Goal: Task Accomplishment & Management: Manage account settings

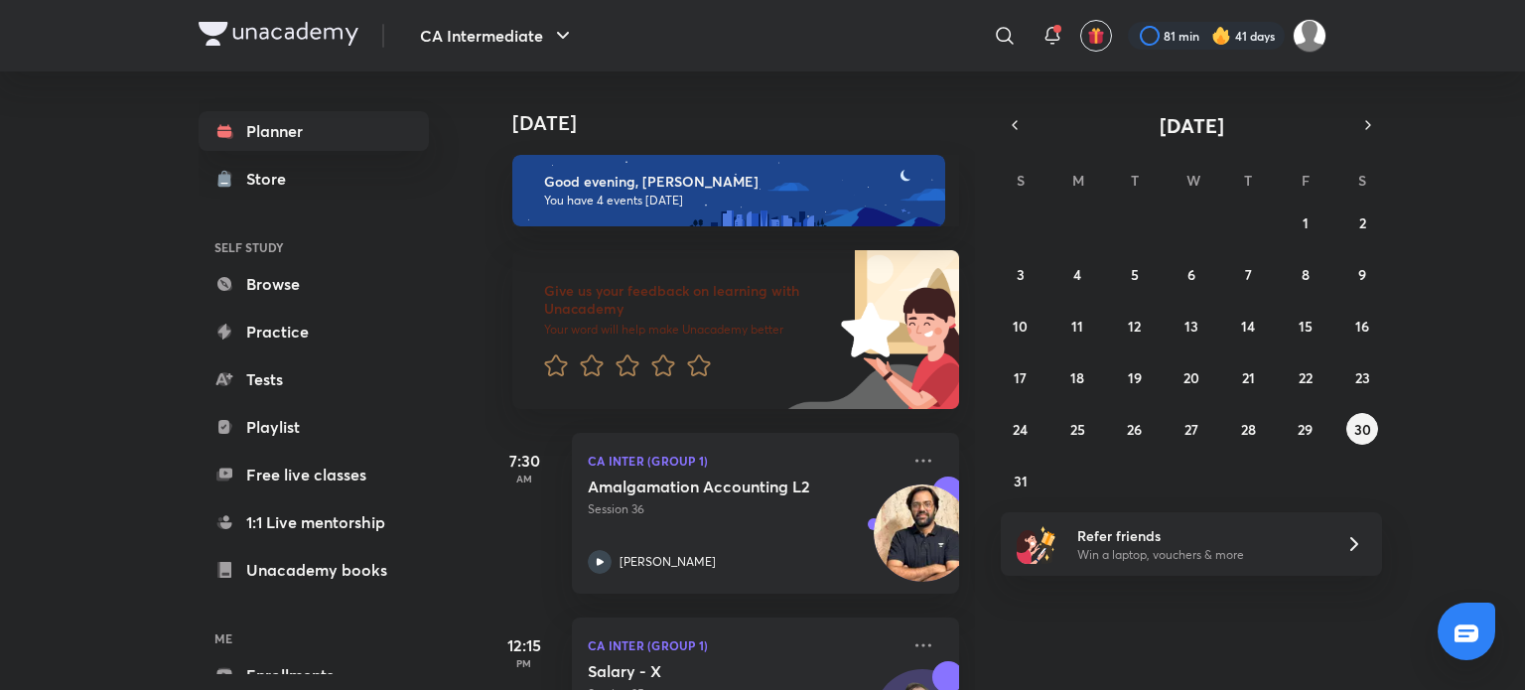
scroll to position [489, 0]
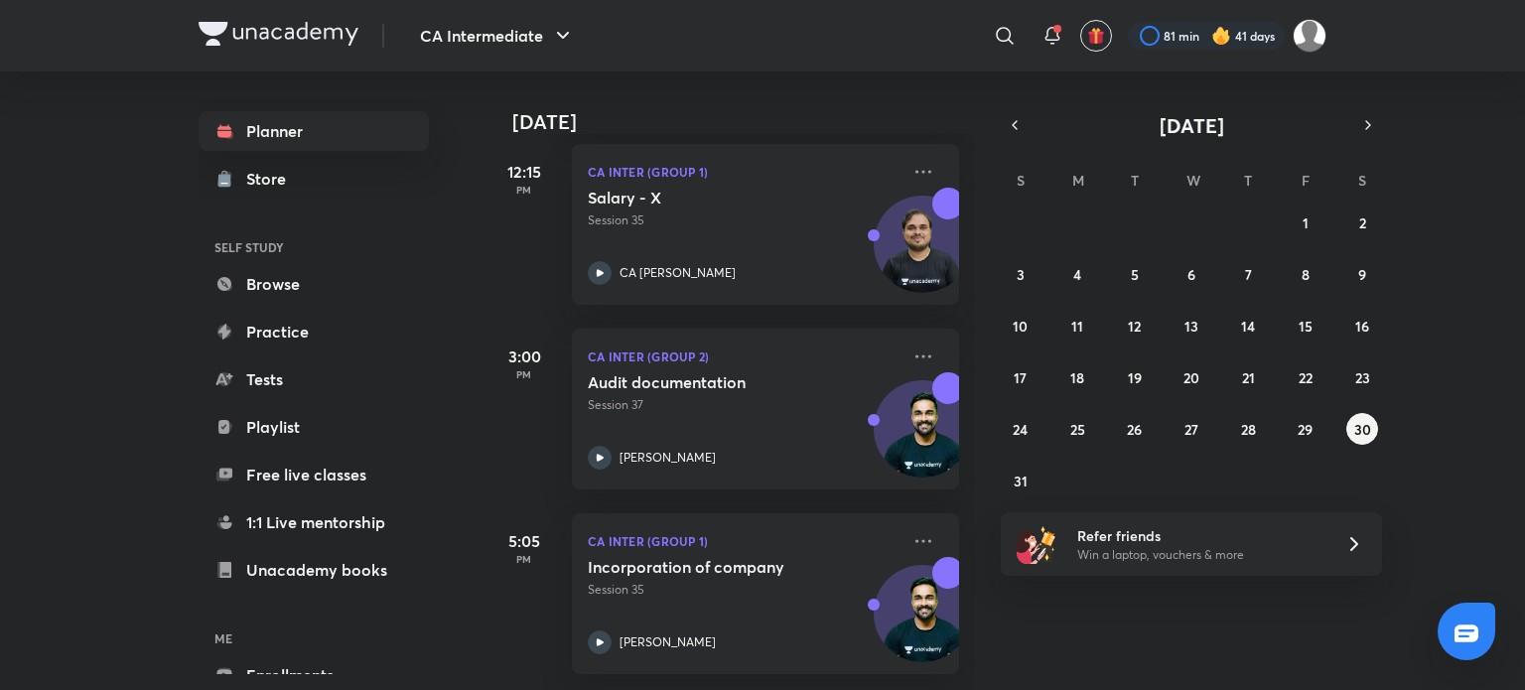
click at [319, 26] on img at bounding box center [279, 34] width 160 height 24
click at [334, 38] on img at bounding box center [279, 34] width 160 height 24
click at [328, 35] on img at bounding box center [279, 34] width 160 height 24
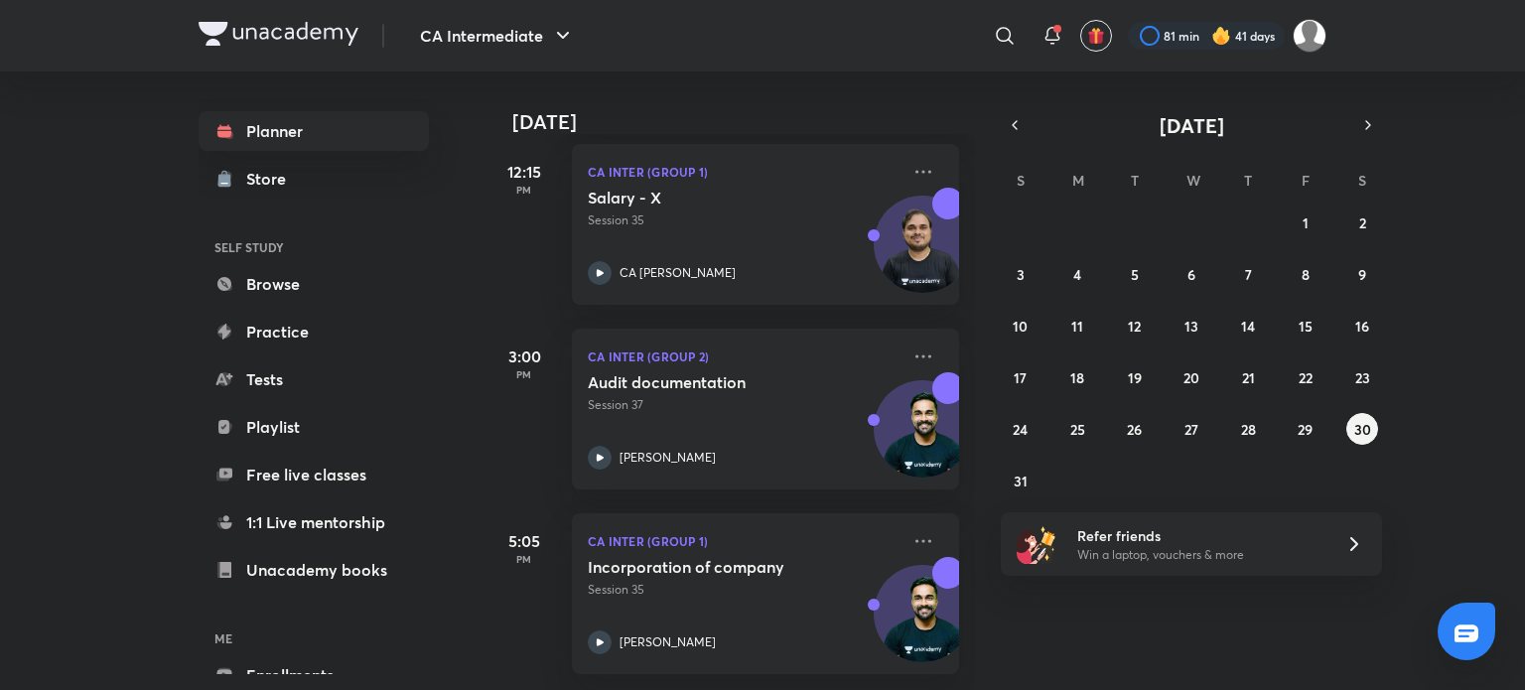
click at [328, 35] on img at bounding box center [279, 34] width 160 height 24
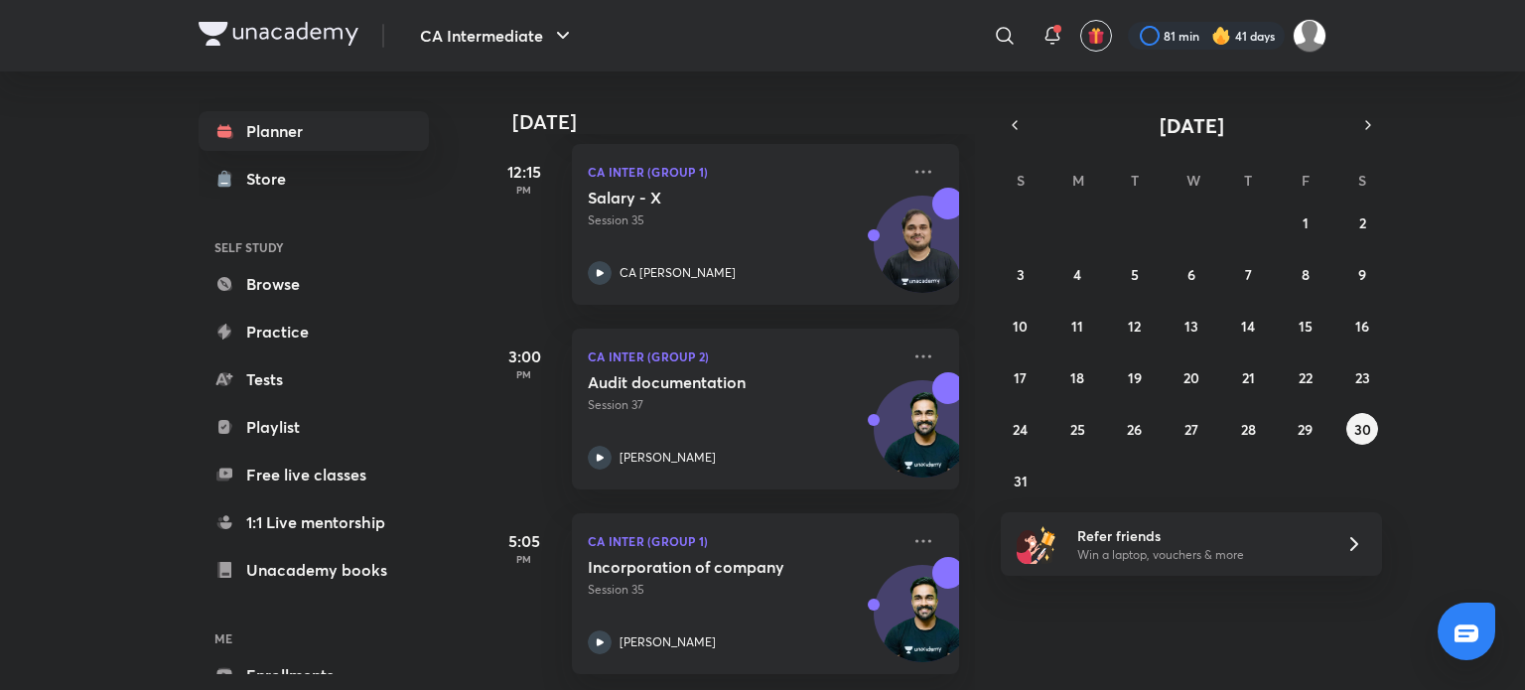
click at [328, 35] on img at bounding box center [279, 34] width 160 height 24
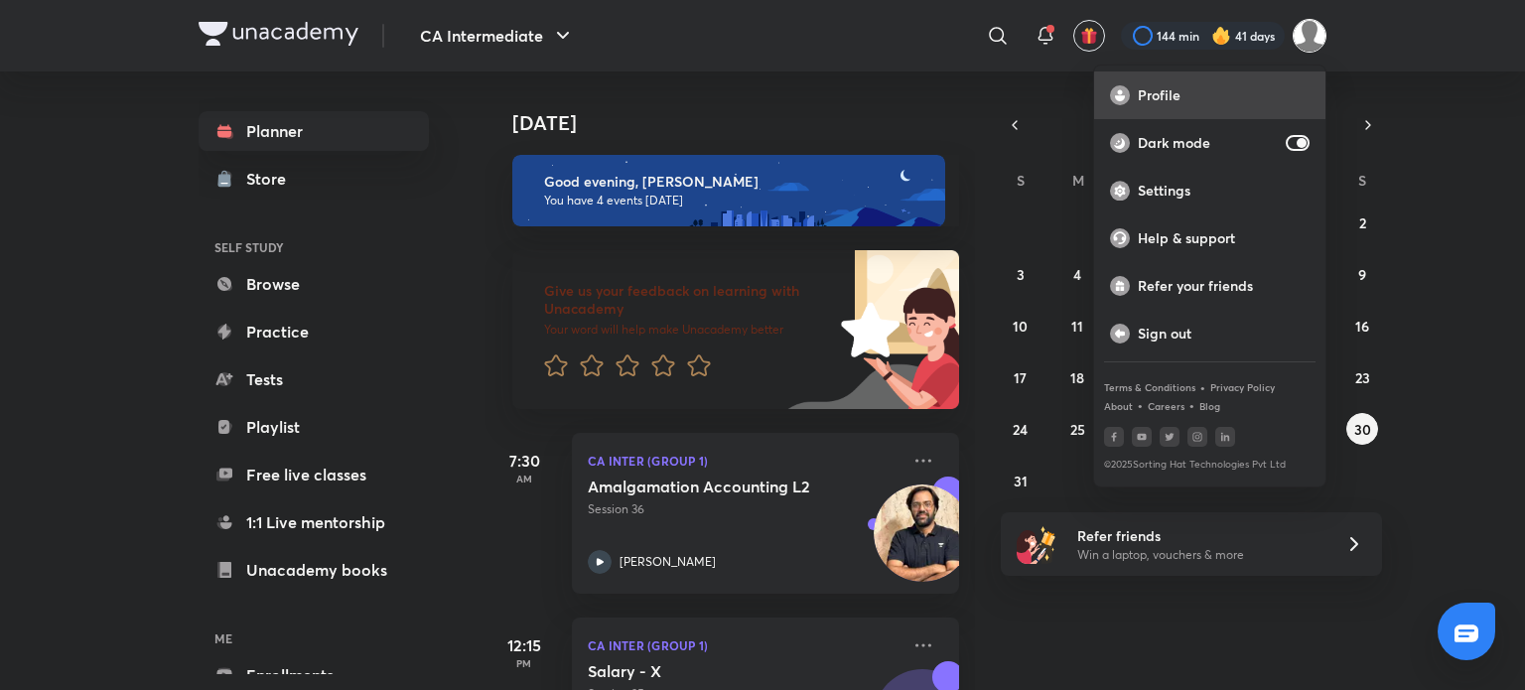
click at [1251, 87] on p "Profile" at bounding box center [1224, 95] width 172 height 18
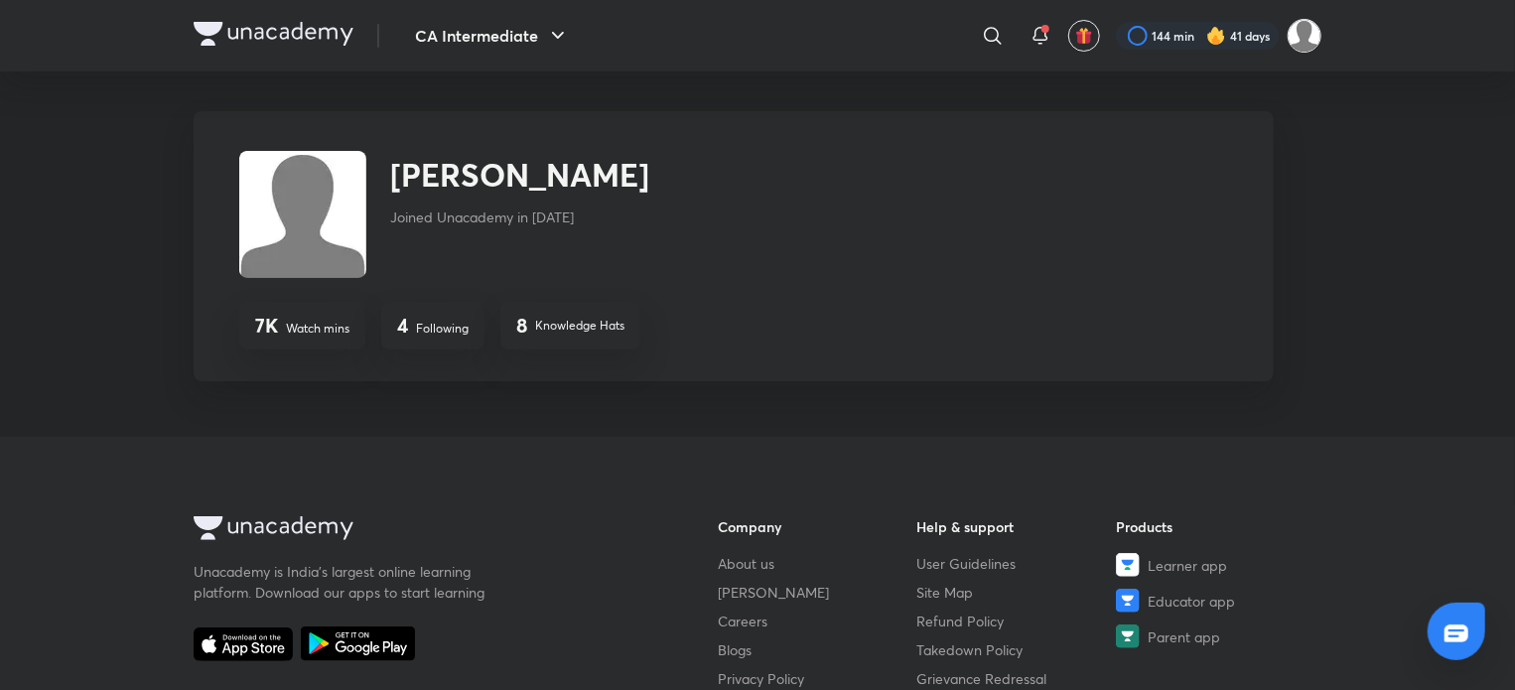
click at [1316, 42] on img at bounding box center [1305, 36] width 34 height 34
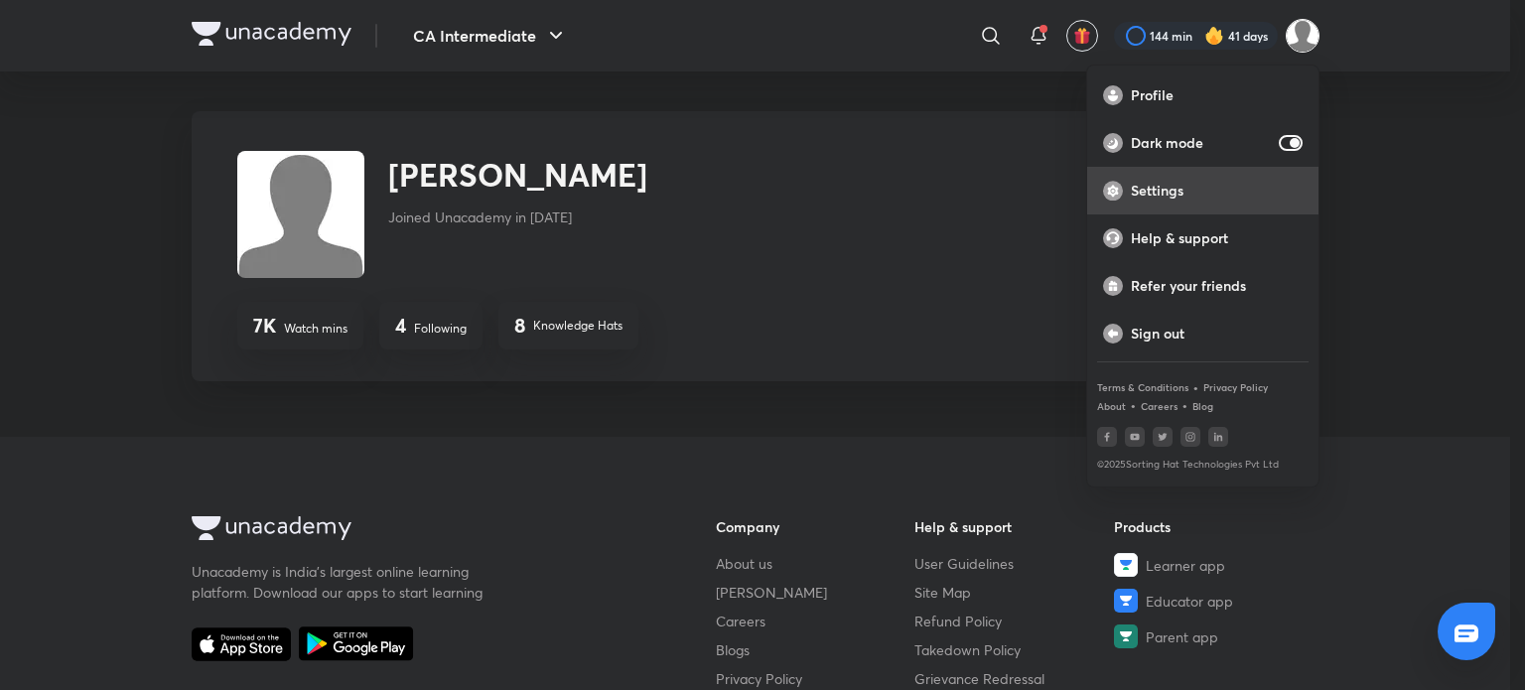
click at [1206, 193] on p "Settings" at bounding box center [1217, 191] width 172 height 18
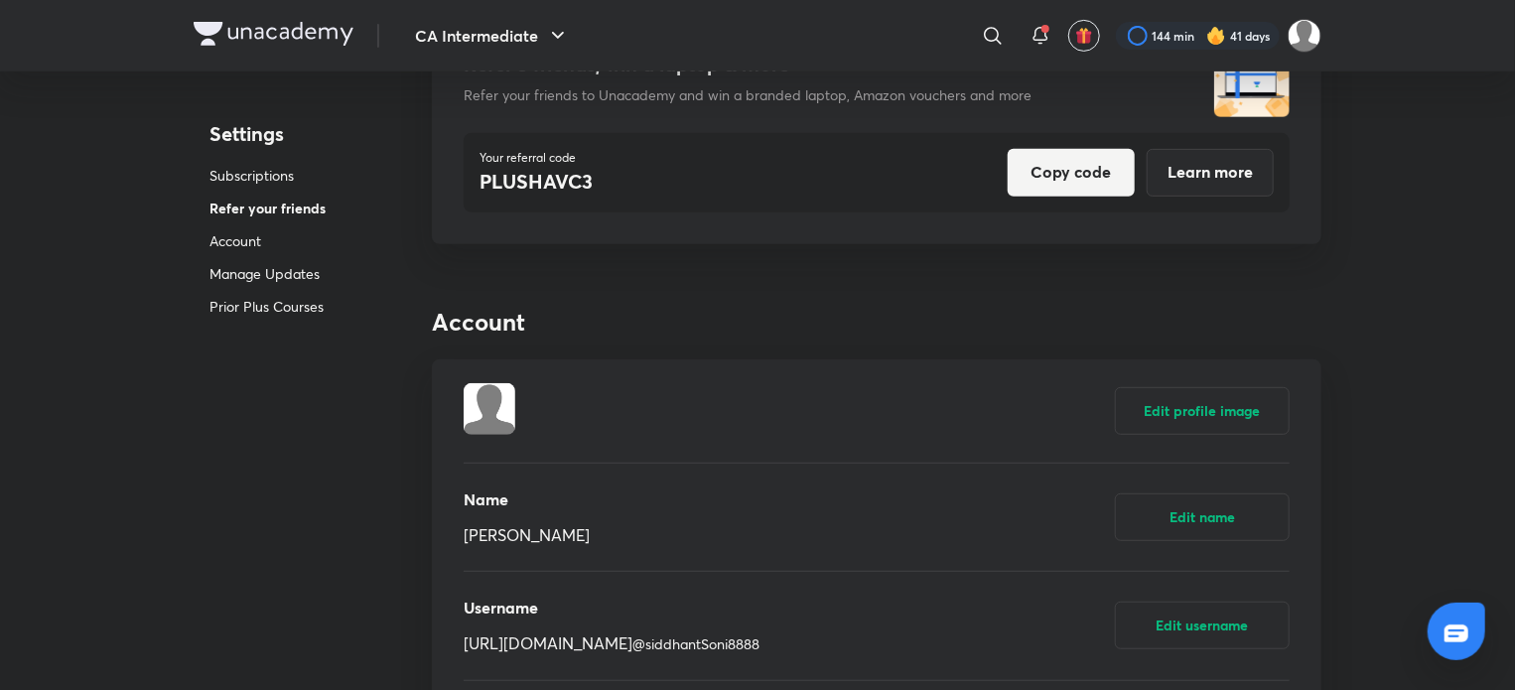
scroll to position [661, 0]
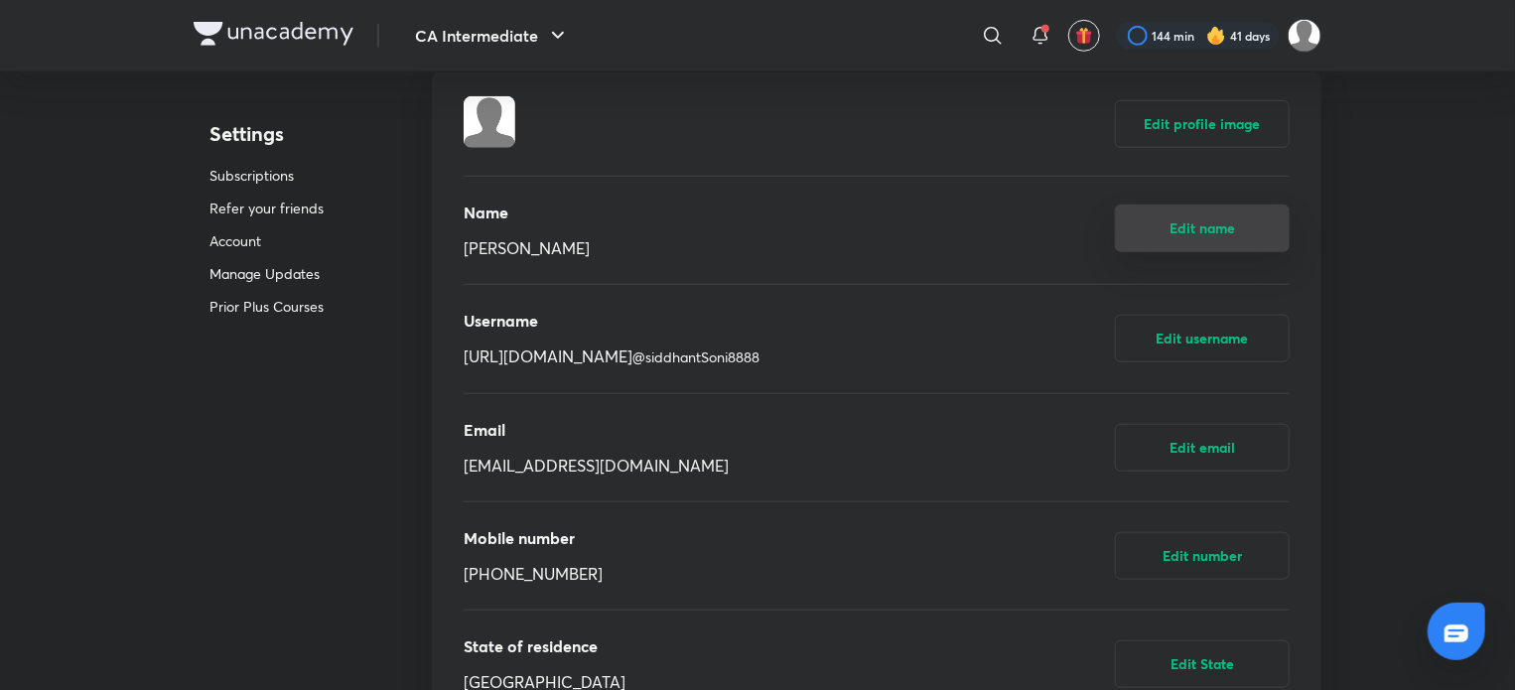
click at [1230, 226] on button "Edit name" at bounding box center [1202, 229] width 175 height 48
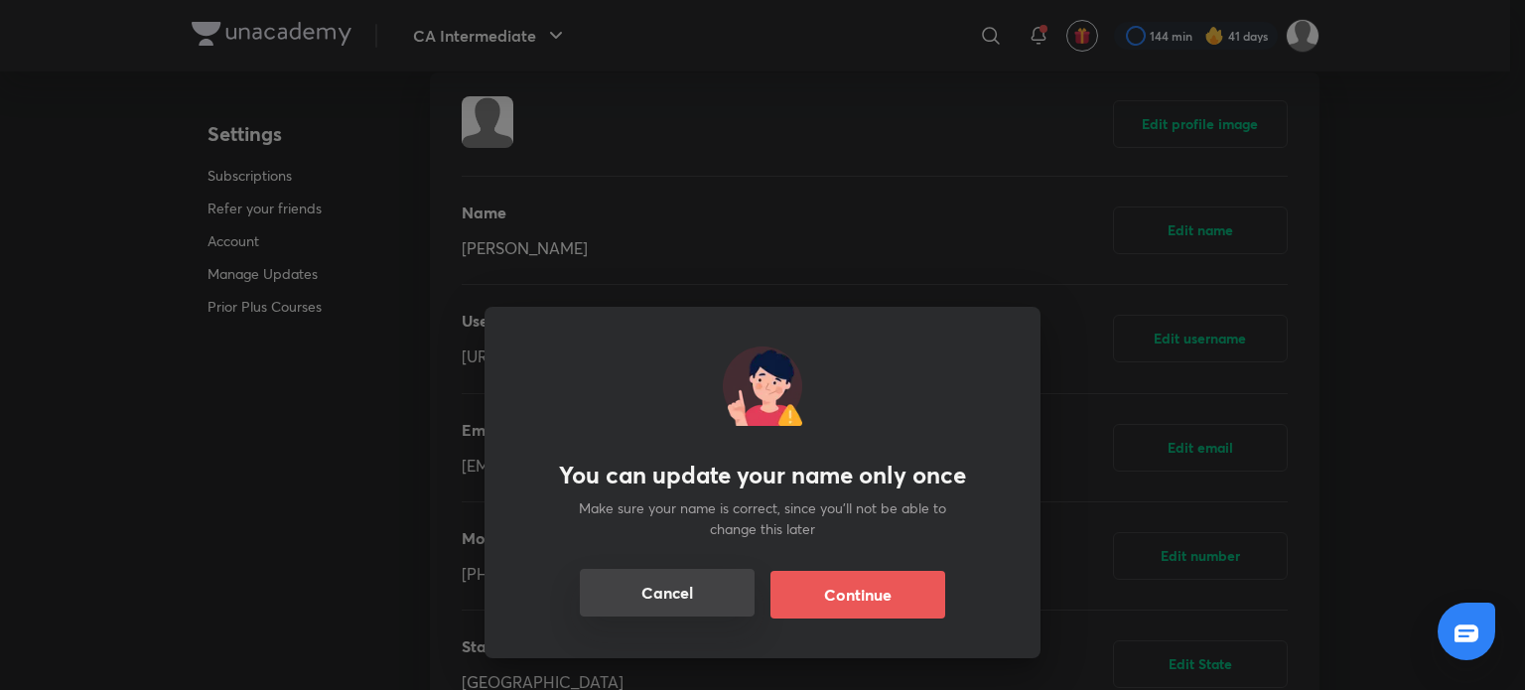
click at [687, 590] on button "Cancel" at bounding box center [667, 593] width 175 height 48
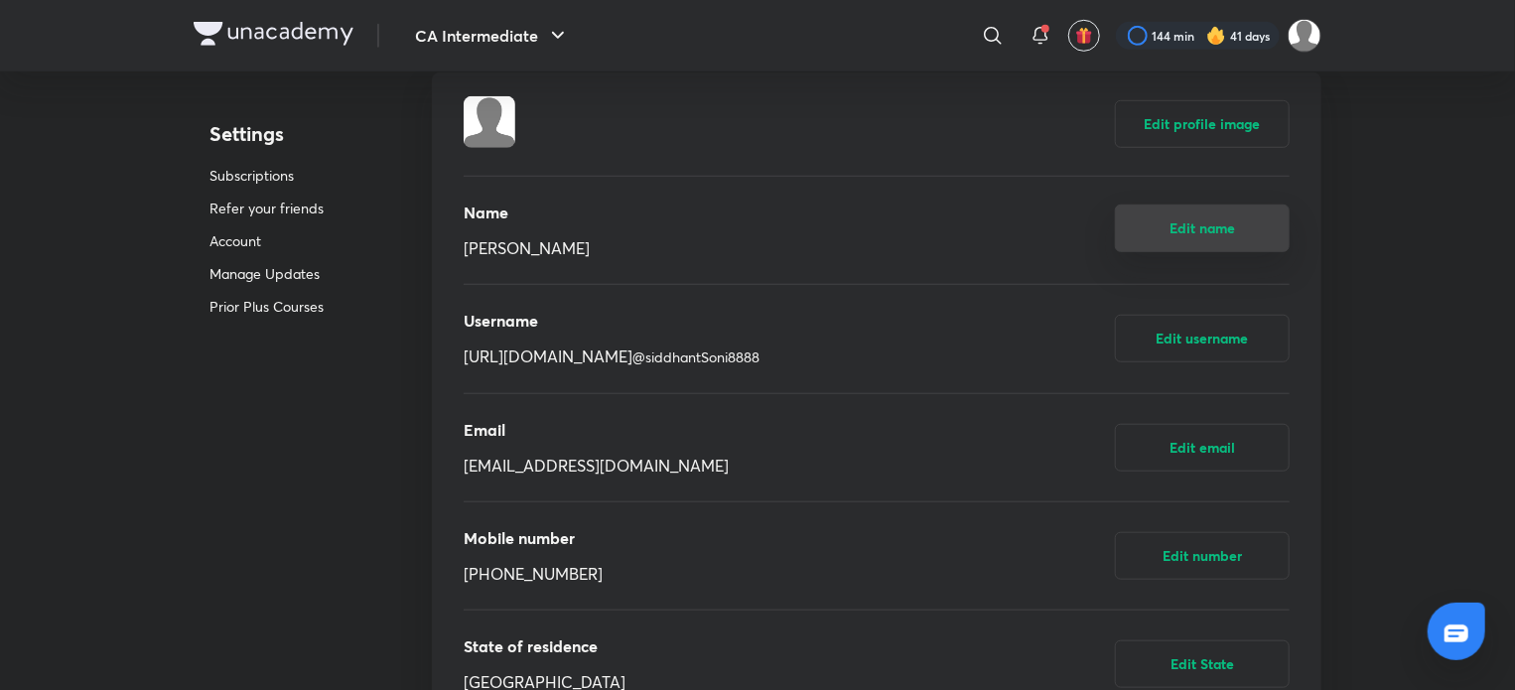
click at [1195, 237] on button "Edit name" at bounding box center [1202, 229] width 175 height 48
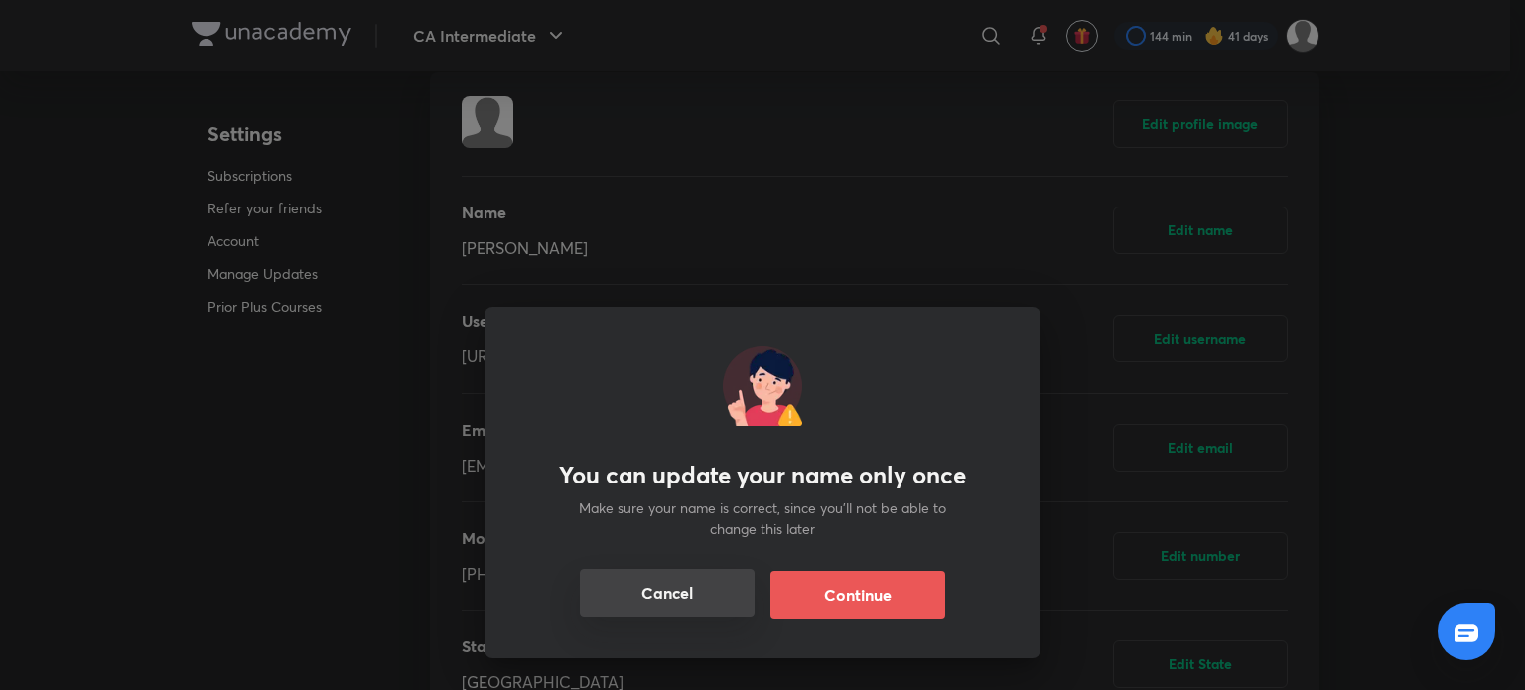
click at [679, 602] on button "Cancel" at bounding box center [667, 593] width 175 height 48
